Goal: Transaction & Acquisition: Purchase product/service

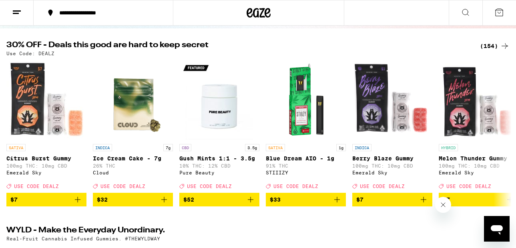
scroll to position [58, 0]
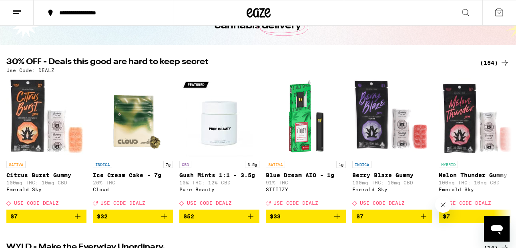
click at [488, 66] on div "(154)" at bounding box center [495, 63] width 30 height 10
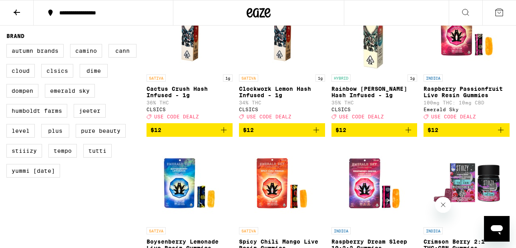
scroll to position [578, 0]
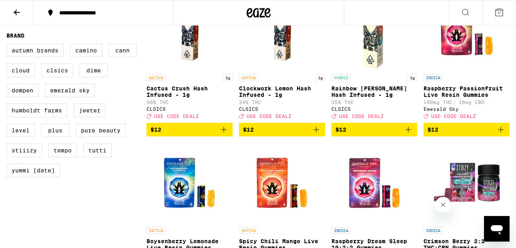
click at [371, 51] on img "Open page for Rainbow Beltz Hash Infused - 1g from CLSICS" at bounding box center [374, 30] width 80 height 80
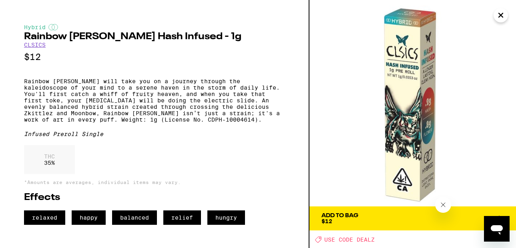
click at [497, 14] on icon "Close" at bounding box center [501, 15] width 10 height 12
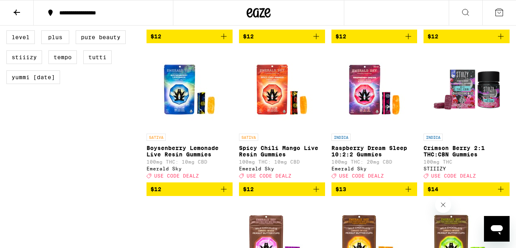
scroll to position [700, 0]
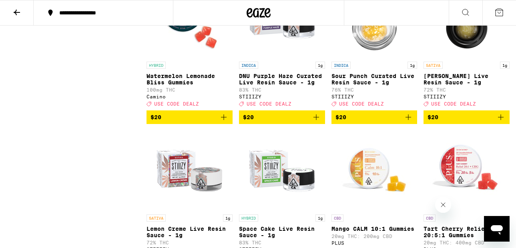
click at [428, 46] on img "Open page for Berry Sundae Live Resin Sauce - 1g from STIIIZY" at bounding box center [467, 18] width 80 height 80
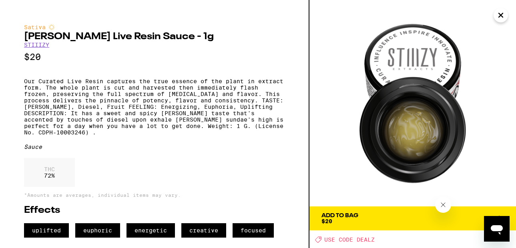
click at [502, 15] on icon "Close" at bounding box center [501, 15] width 10 height 12
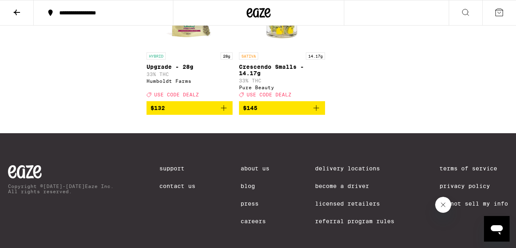
scroll to position [5943, 0]
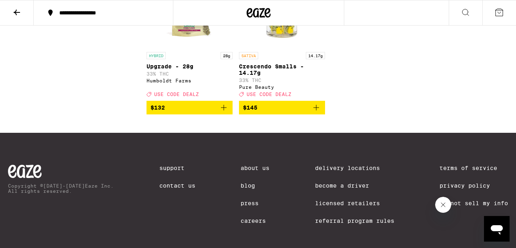
click at [28, 12] on button at bounding box center [17, 12] width 34 height 25
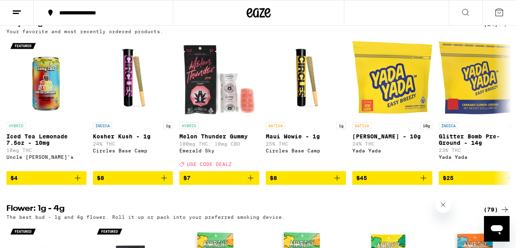
scroll to position [640, 0]
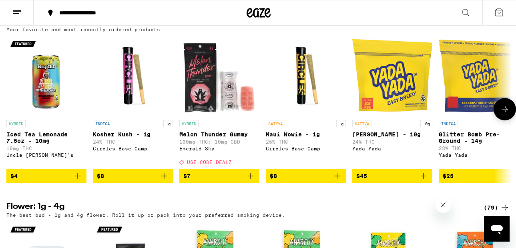
click at [505, 114] on icon at bounding box center [505, 109] width 10 height 10
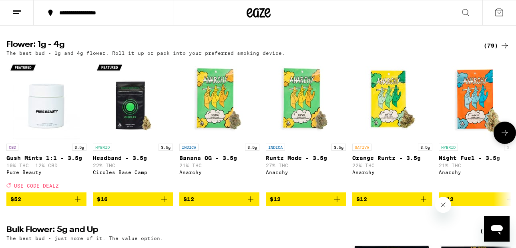
scroll to position [985, 0]
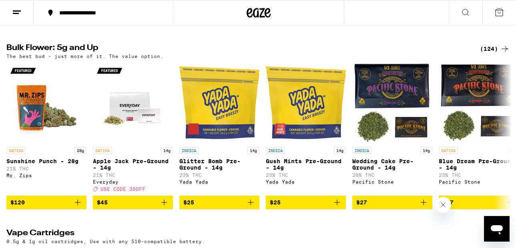
click at [488, 54] on div "(124)" at bounding box center [495, 49] width 30 height 10
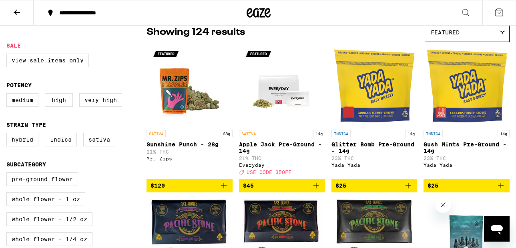
scroll to position [71, 0]
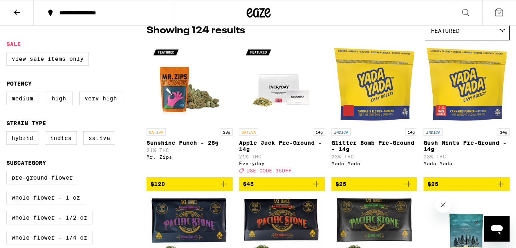
click at [442, 33] on span "Featured" at bounding box center [445, 31] width 29 height 6
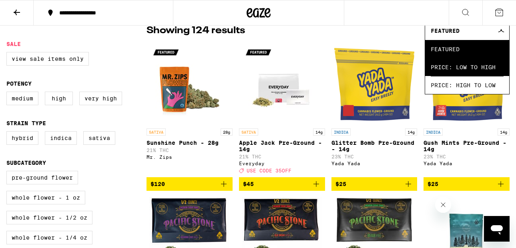
click at [450, 72] on span "Price: Low to High" at bounding box center [467, 67] width 73 height 18
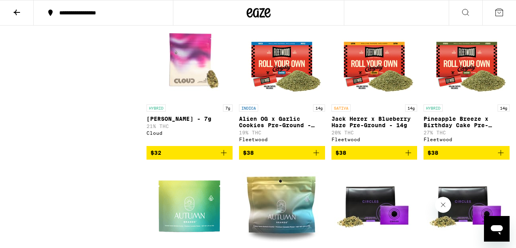
scroll to position [672, 0]
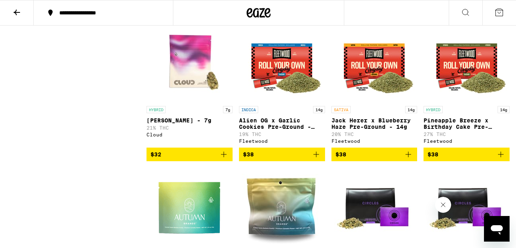
click at [461, 89] on img "Open page for Pineapple Breeze x Birthday Cake Pre-Ground - 14g from Fleetwood" at bounding box center [467, 62] width 80 height 80
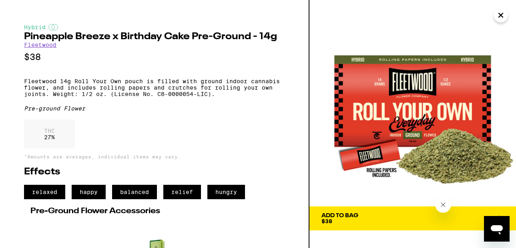
click at [500, 14] on icon "Close" at bounding box center [501, 15] width 4 height 4
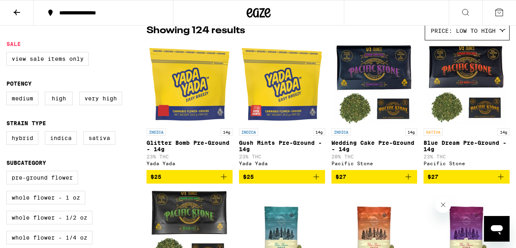
scroll to position [72, 0]
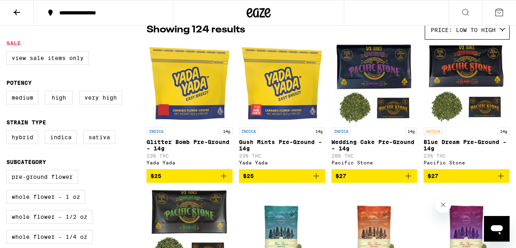
click at [179, 94] on img "Open page for Glitter Bomb Pre-Ground - 14g from Yada Yada" at bounding box center [189, 84] width 80 height 80
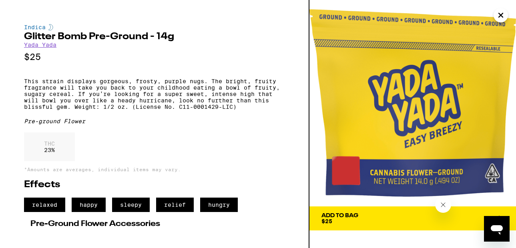
click at [498, 12] on icon "Close" at bounding box center [501, 15] width 10 height 12
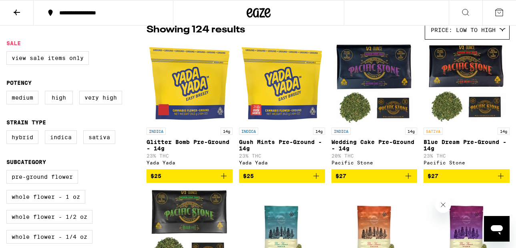
click at [209, 85] on img "Open page for Glitter Bomb Pre-Ground - 14g from Yada Yada" at bounding box center [189, 84] width 80 height 80
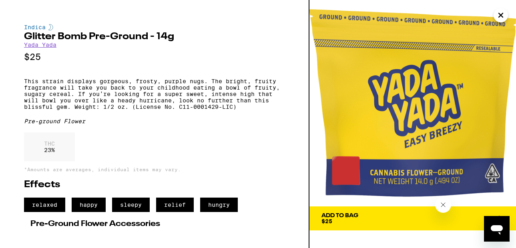
click at [502, 12] on icon "Close" at bounding box center [501, 15] width 10 height 12
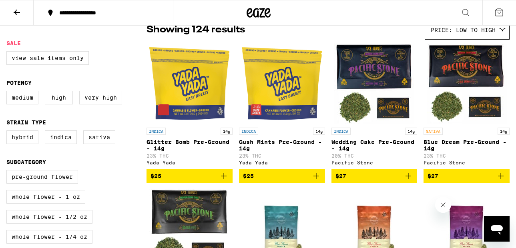
click at [287, 88] on img "Open page for Gush Mints Pre-Ground - 14g from Yada Yada" at bounding box center [282, 84] width 80 height 80
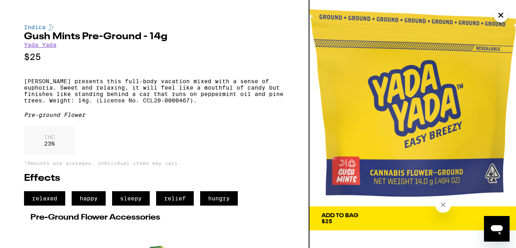
click at [500, 12] on icon "Close" at bounding box center [501, 15] width 10 height 12
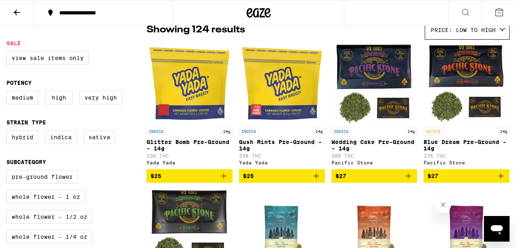
click at [500, 181] on icon "Add to bag" at bounding box center [501, 176] width 10 height 10
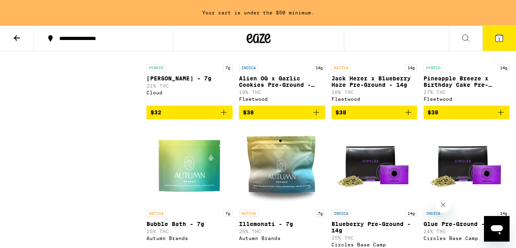
scroll to position [741, 0]
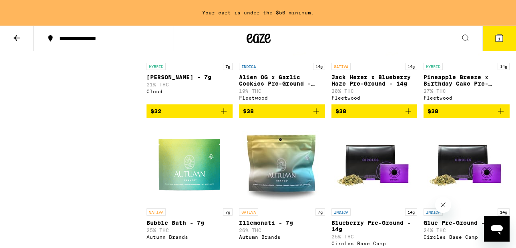
click at [290, 59] on img "Open page for Alien OG x Garlic Cookies Pre-Ground - 14g from Fleetwood" at bounding box center [282, 19] width 80 height 80
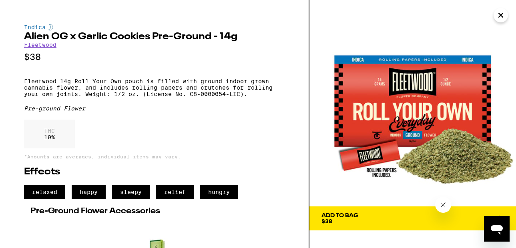
click at [506, 19] on button "Close" at bounding box center [501, 15] width 14 height 14
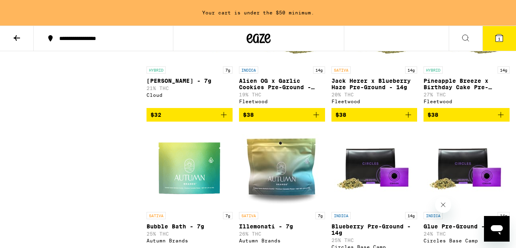
click at [499, 120] on icon "Add to bag" at bounding box center [501, 115] width 10 height 10
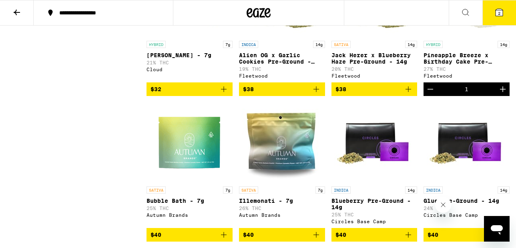
scroll to position [712, 0]
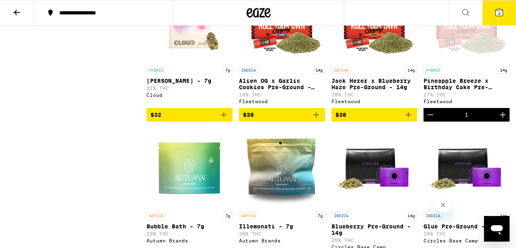
click at [494, 16] on icon at bounding box center [499, 13] width 10 height 10
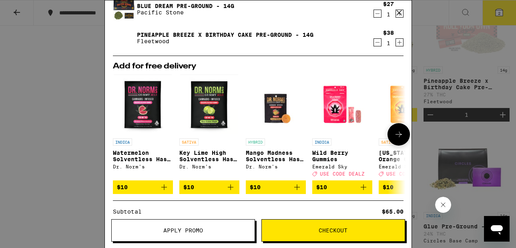
scroll to position [35, 0]
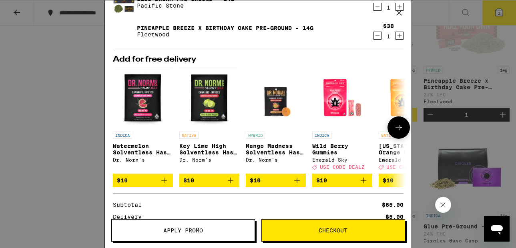
click at [397, 132] on icon at bounding box center [399, 128] width 10 height 10
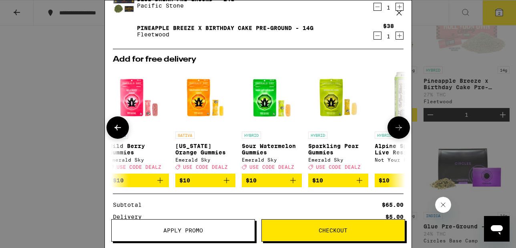
click at [397, 132] on icon at bounding box center [399, 128] width 10 height 10
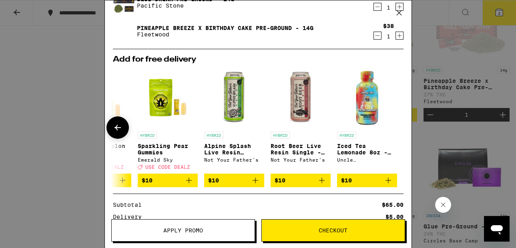
scroll to position [121, 0]
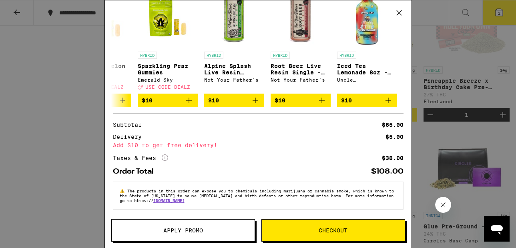
click at [368, 233] on button "Checkout" at bounding box center [333, 230] width 144 height 22
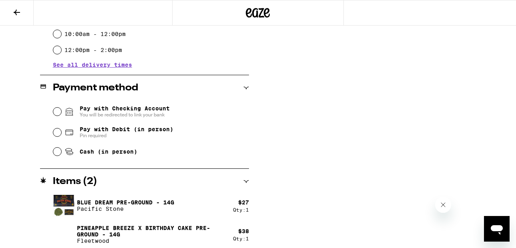
scroll to position [297, 0]
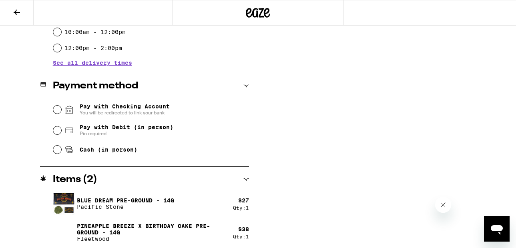
click at [128, 151] on span "Cash (in person)" at bounding box center [109, 149] width 58 height 6
click at [61, 151] on input "Cash (in person)" at bounding box center [57, 150] width 8 height 8
radio input "true"
click at [55, 132] on input "Pay with Debit (in person) Pin required" at bounding box center [57, 130] width 8 height 8
radio input "true"
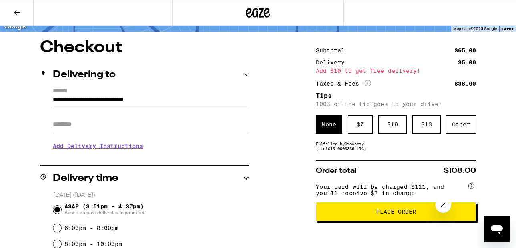
scroll to position [58, 0]
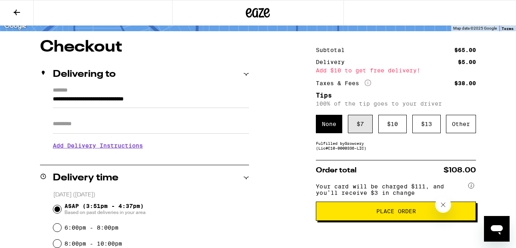
click at [356, 128] on div "$ 7" at bounding box center [360, 124] width 25 height 18
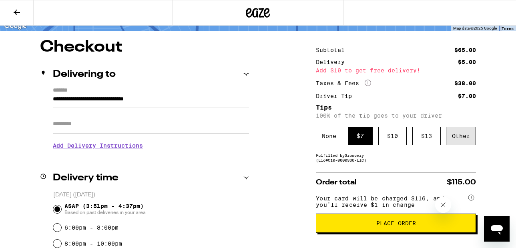
click at [449, 137] on div "Other" at bounding box center [461, 136] width 30 height 18
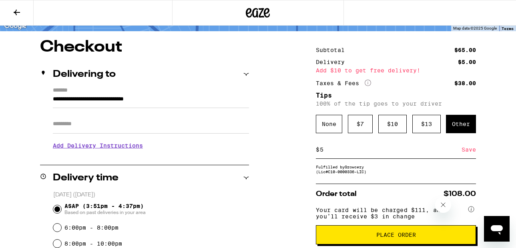
type input "5"
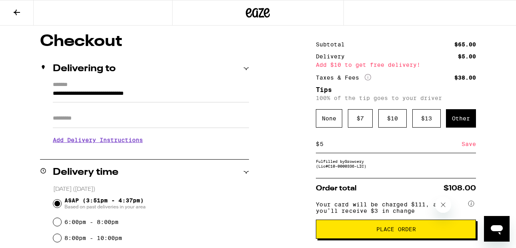
scroll to position [64, 0]
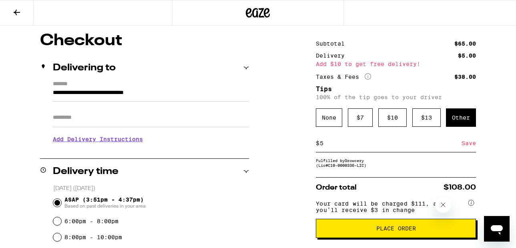
click at [143, 139] on h3 "Add Delivery Instructions" at bounding box center [151, 139] width 196 height 18
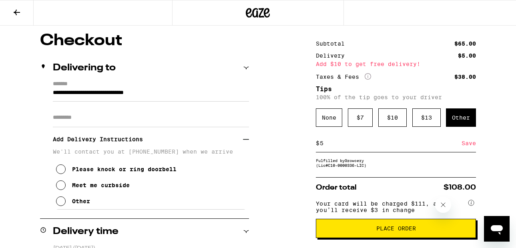
click at [124, 189] on div "Meet me curbside" at bounding box center [101, 185] width 58 height 6
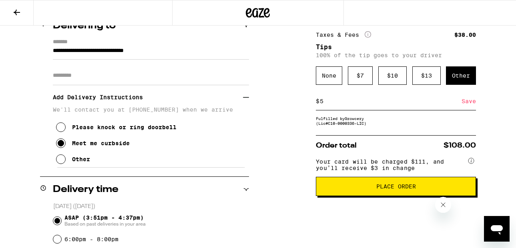
scroll to position [81, 0]
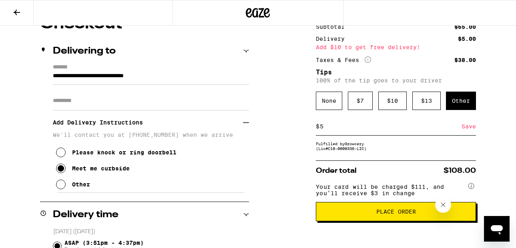
click at [467, 105] on div "Other" at bounding box center [461, 101] width 30 height 18
click at [363, 128] on input at bounding box center [388, 126] width 138 height 7
type input "4"
click at [342, 147] on div "Fulfilled by Growcery (Lic# C10-0000336-LIC )" at bounding box center [396, 146] width 160 height 10
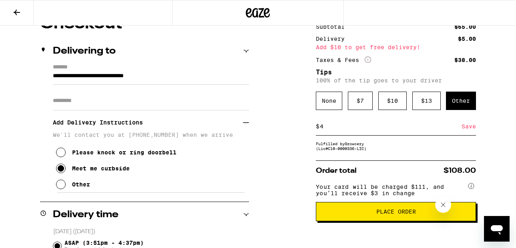
click at [341, 147] on div "Fulfilled by Growcery (Lic# C10-0000336-LIC )" at bounding box center [396, 146] width 160 height 10
click at [469, 128] on div "Save" at bounding box center [468, 127] width 14 height 18
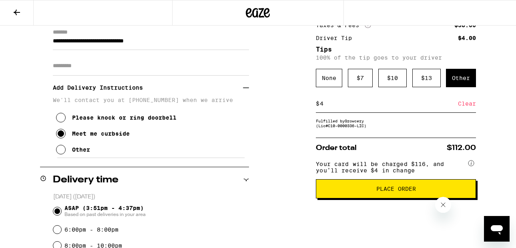
scroll to position [115, 0]
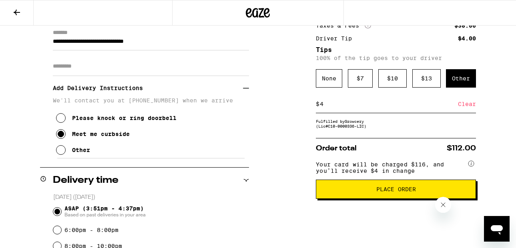
click at [389, 107] on input "4" at bounding box center [388, 103] width 138 height 7
type input "5"
click at [474, 106] on div "Save" at bounding box center [468, 104] width 14 height 18
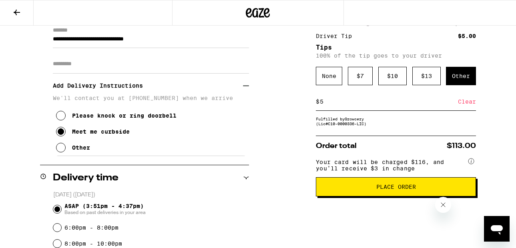
scroll to position [119, 0]
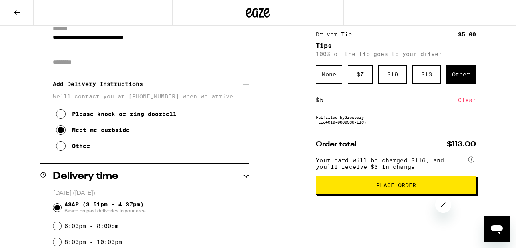
click at [465, 102] on div "Clear" at bounding box center [467, 100] width 18 height 18
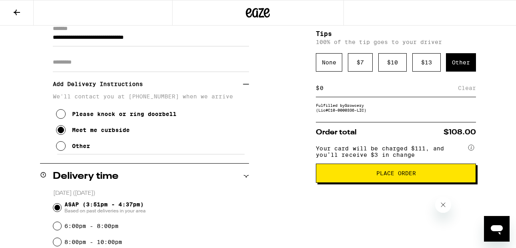
click at [415, 92] on input at bounding box center [388, 87] width 138 height 7
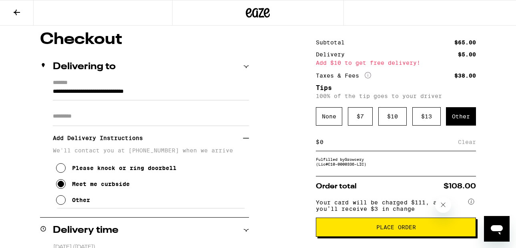
scroll to position [65, 0]
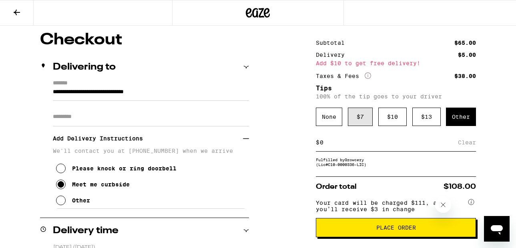
click at [351, 120] on div "$ 7" at bounding box center [360, 117] width 25 height 18
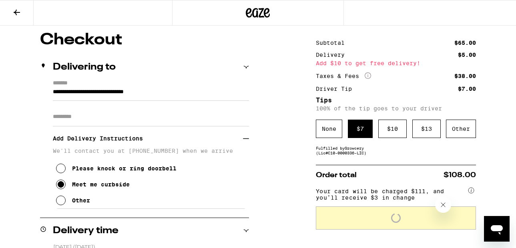
click at [351, 120] on div "$ 7" at bounding box center [360, 129] width 25 height 18
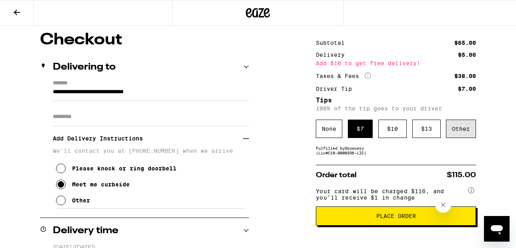
click at [451, 132] on div "Other" at bounding box center [461, 129] width 30 height 18
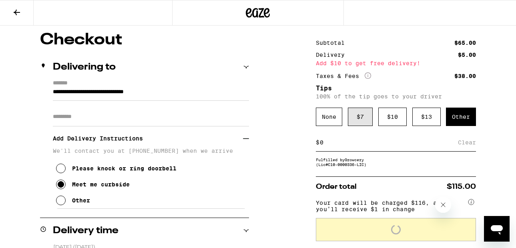
click at [357, 118] on div "$ 7" at bounding box center [360, 117] width 25 height 18
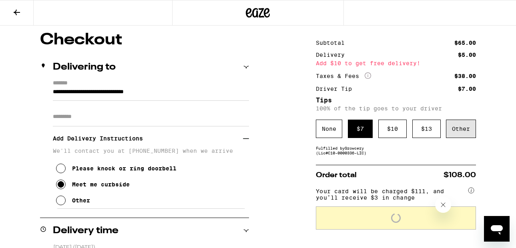
click at [463, 132] on div "Other" at bounding box center [461, 129] width 30 height 18
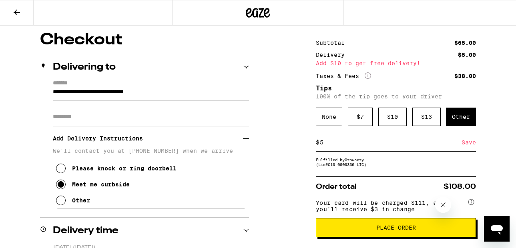
type input "5"
click at [467, 149] on div "Save" at bounding box center [468, 143] width 14 height 18
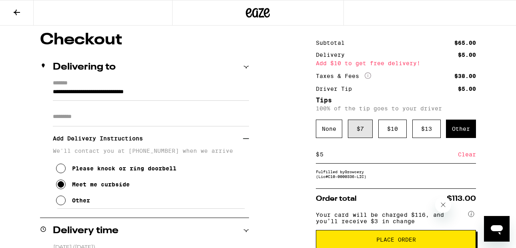
click at [361, 136] on div "$ 7" at bounding box center [360, 129] width 25 height 18
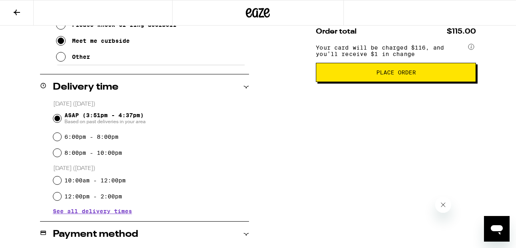
scroll to position [208, 0]
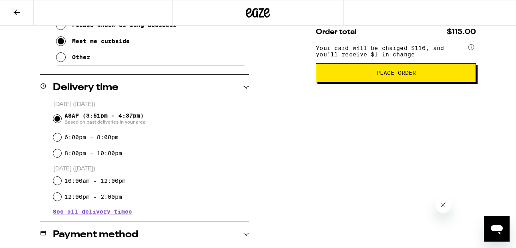
click at [333, 76] on span "Place Order" at bounding box center [396, 73] width 146 height 6
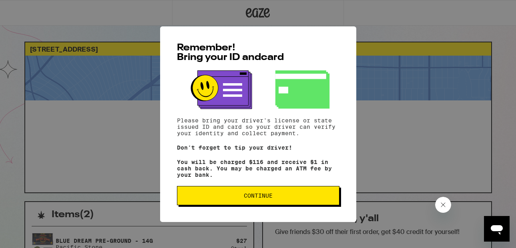
click at [272, 198] on span "Continue" at bounding box center [258, 196] width 29 height 6
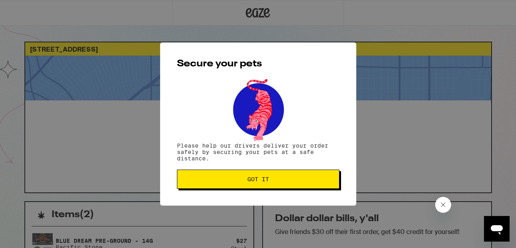
click at [267, 179] on span "Got it" at bounding box center [258, 180] width 22 height 6
